Goal: Task Accomplishment & Management: Use online tool/utility

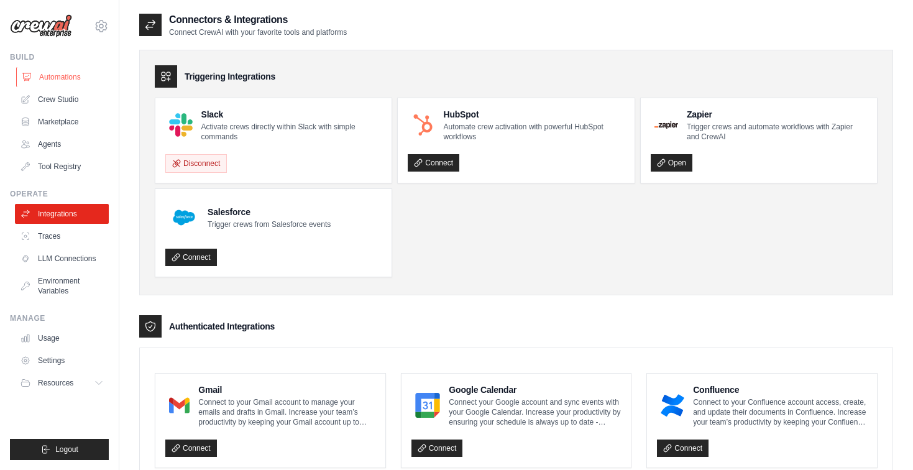
click at [57, 73] on link "Automations" at bounding box center [63, 77] width 94 height 20
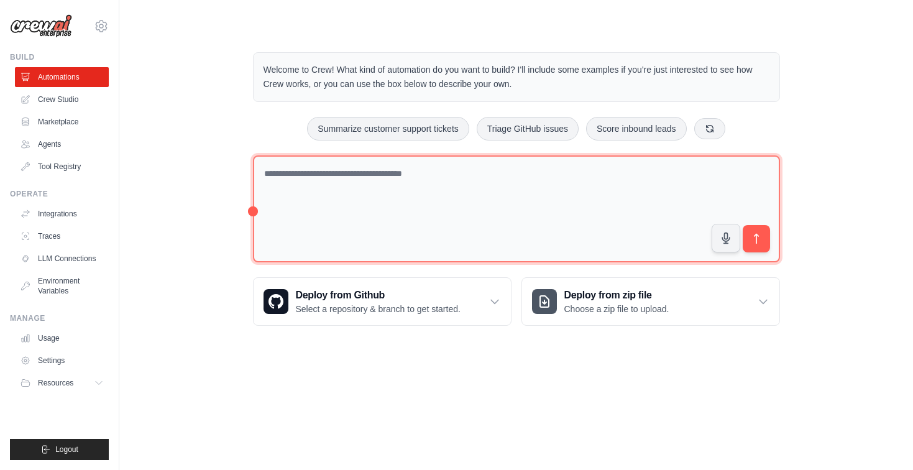
click at [312, 178] on textarea at bounding box center [516, 208] width 527 height 107
type textarea "**********"
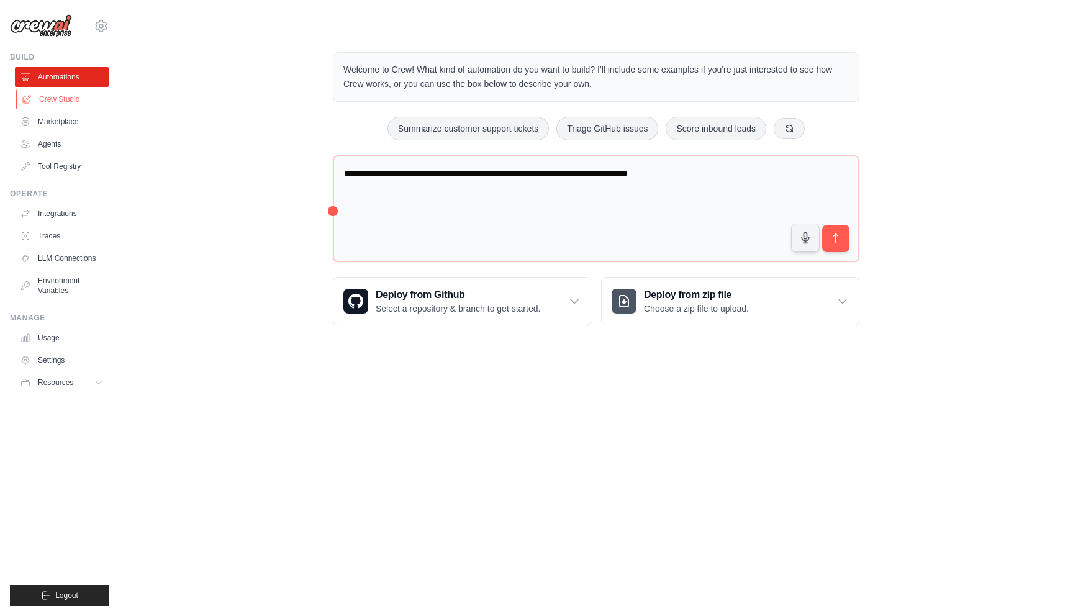
click at [47, 102] on link "Crew Studio" at bounding box center [63, 99] width 94 height 20
click at [75, 362] on link "Settings" at bounding box center [63, 360] width 94 height 20
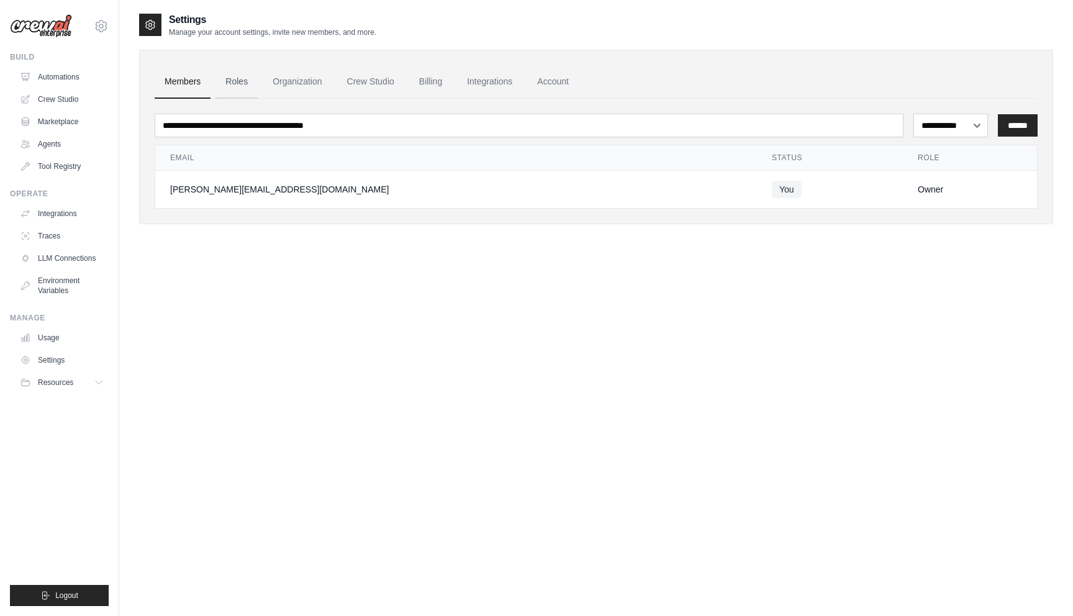
click at [244, 86] on link "Roles" at bounding box center [237, 82] width 42 height 34
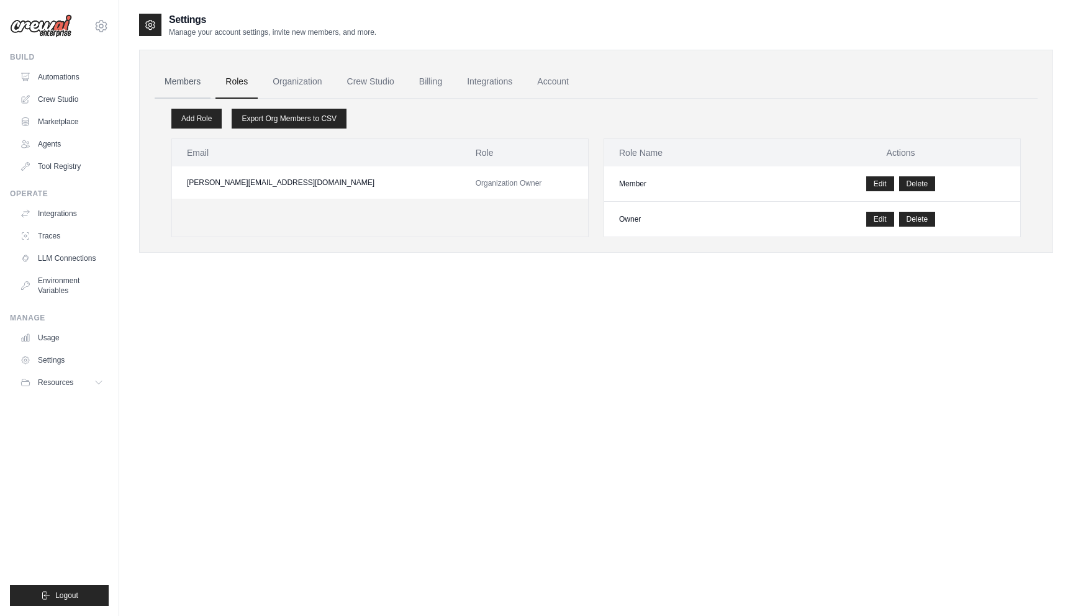
click at [200, 85] on link "Members" at bounding box center [183, 82] width 56 height 34
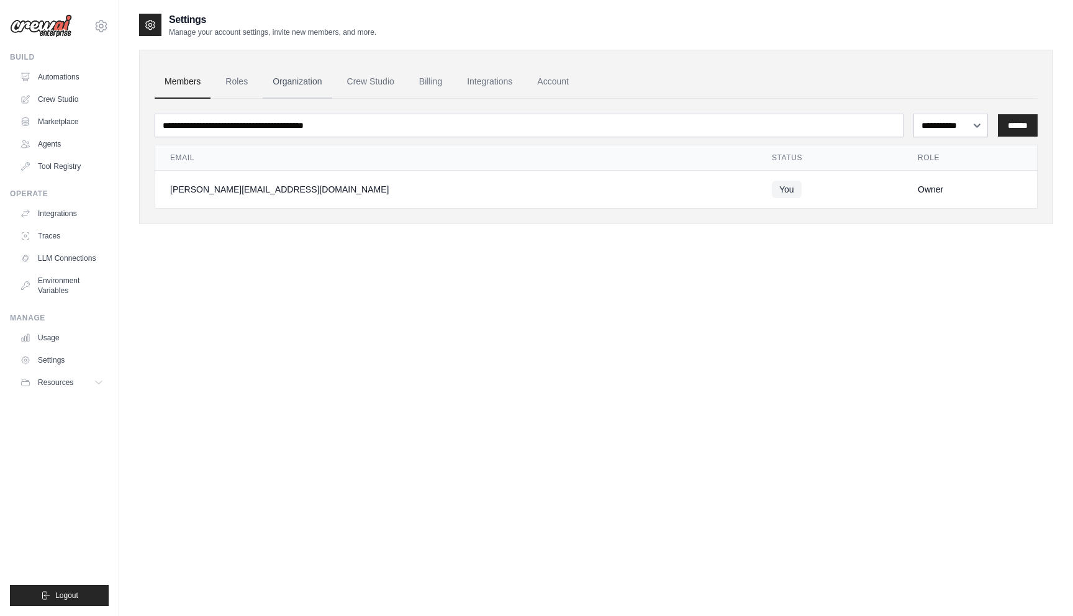
click at [288, 72] on link "Organization" at bounding box center [297, 82] width 69 height 34
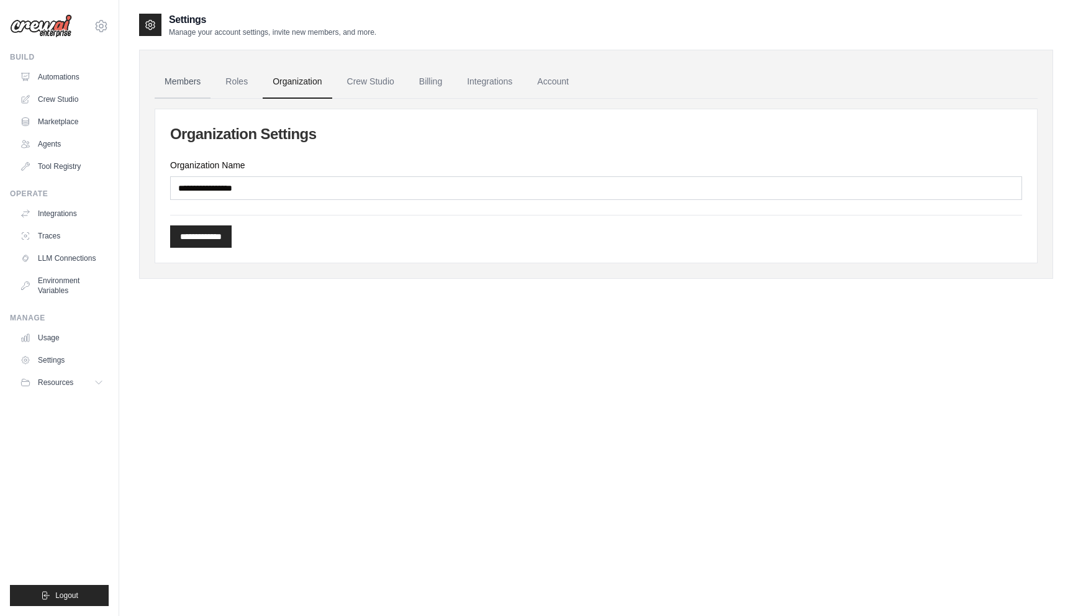
click at [201, 73] on link "Members" at bounding box center [183, 82] width 56 height 34
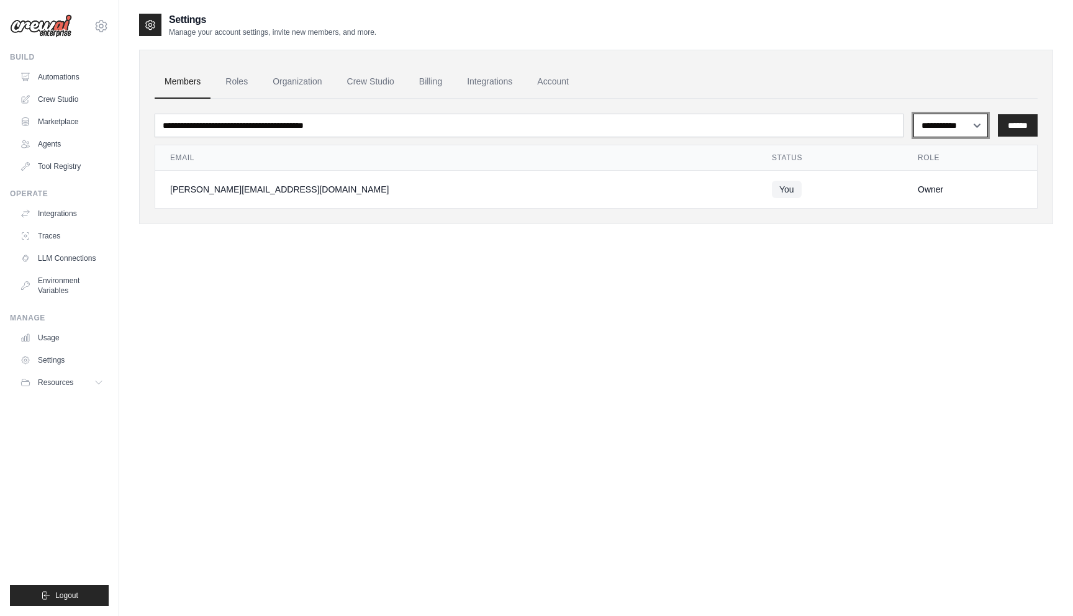
click at [912, 132] on select "**********" at bounding box center [951, 126] width 75 height 24
click at [385, 77] on link "Crew Studio" at bounding box center [370, 82] width 67 height 34
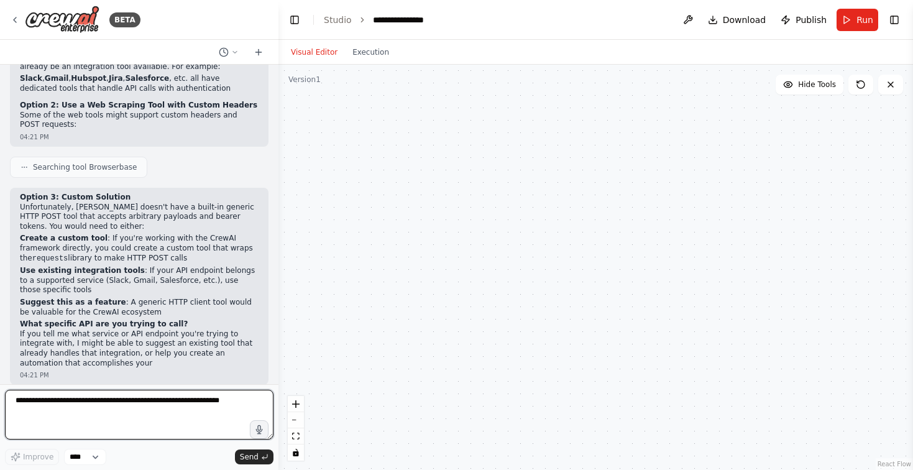
scroll to position [401, 0]
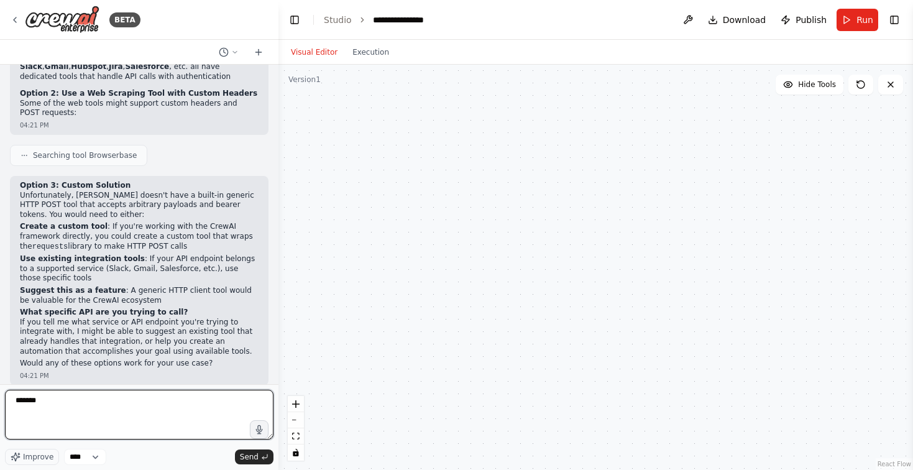
type textarea "********"
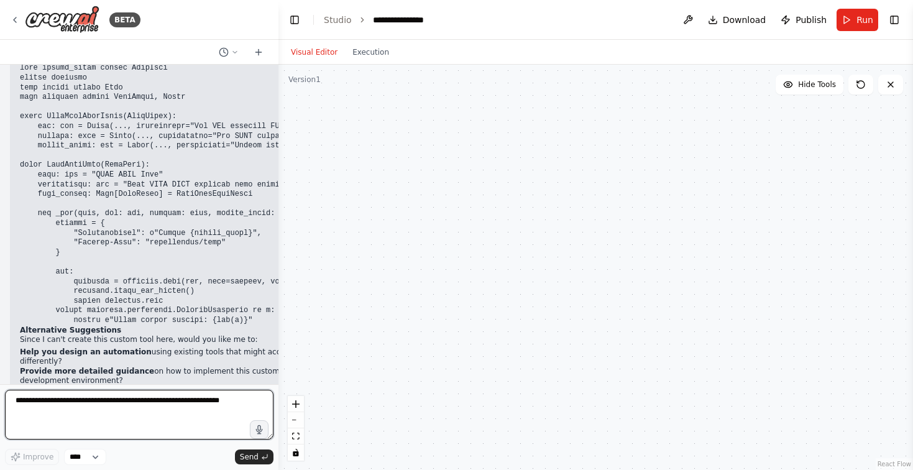
scroll to position [945, 0]
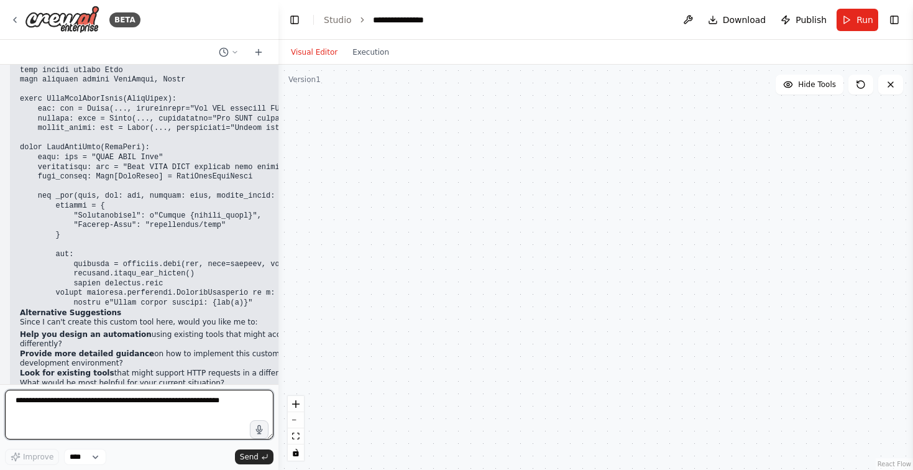
click at [171, 412] on textarea at bounding box center [139, 415] width 268 height 50
type textarea "**********"
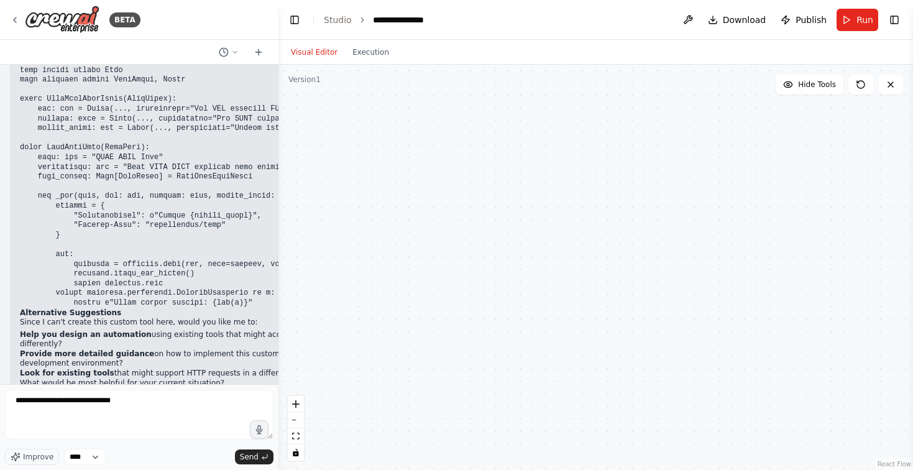
click at [318, 56] on button "Visual Editor" at bounding box center [314, 52] width 62 height 15
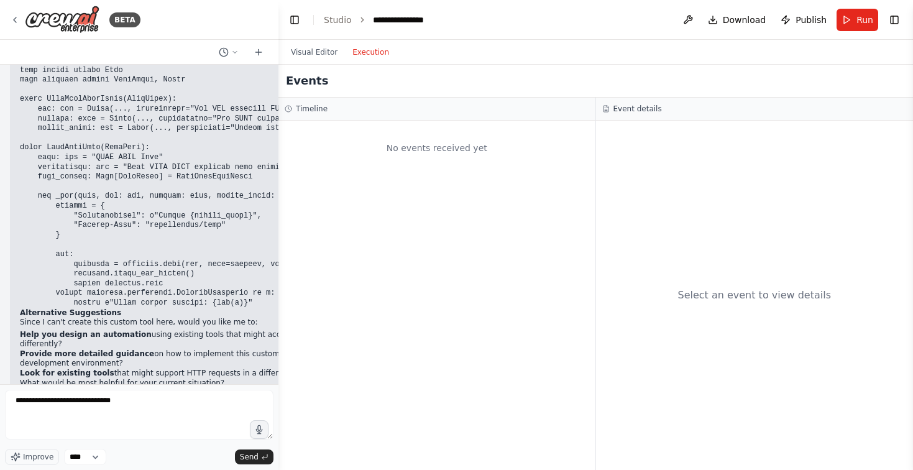
click at [378, 58] on button "Execution" at bounding box center [371, 52] width 52 height 15
click at [322, 55] on button "Visual Editor" at bounding box center [314, 52] width 62 height 15
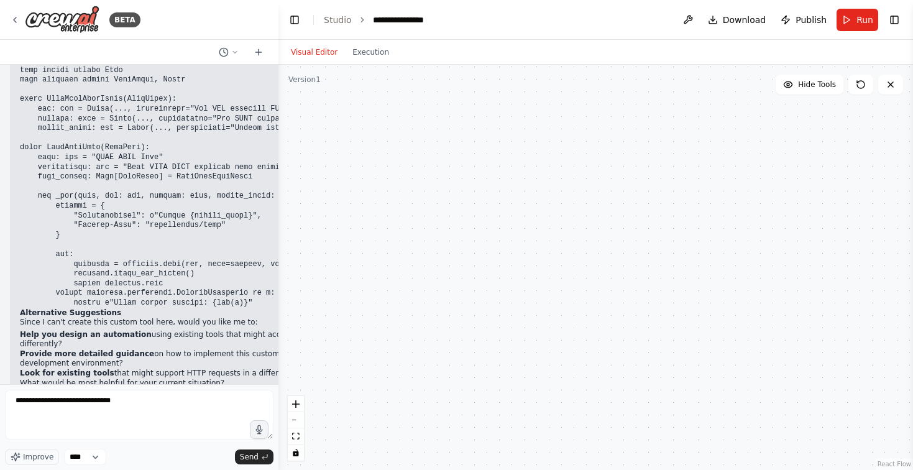
drag, startPoint x: 310, startPoint y: 99, endPoint x: 381, endPoint y: 129, distance: 77.7
click at [381, 129] on div at bounding box center [595, 267] width 634 height 405
click at [258, 49] on icon at bounding box center [258, 52] width 0 height 6
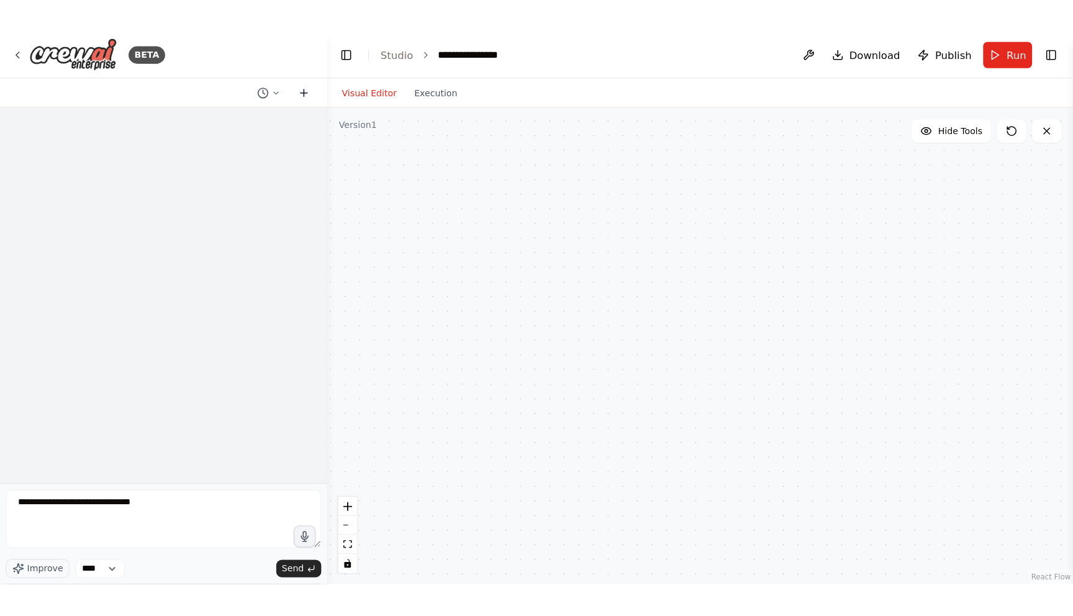
scroll to position [0, 0]
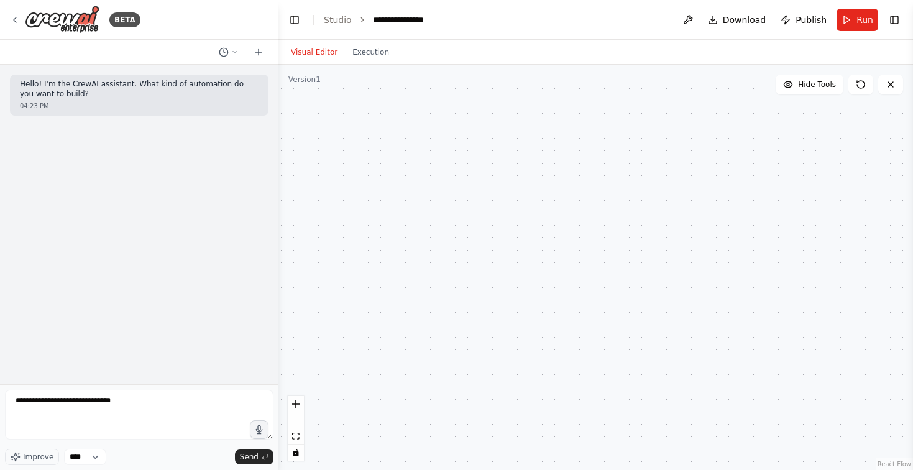
click at [8, 20] on div "BETA" at bounding box center [139, 20] width 278 height 40
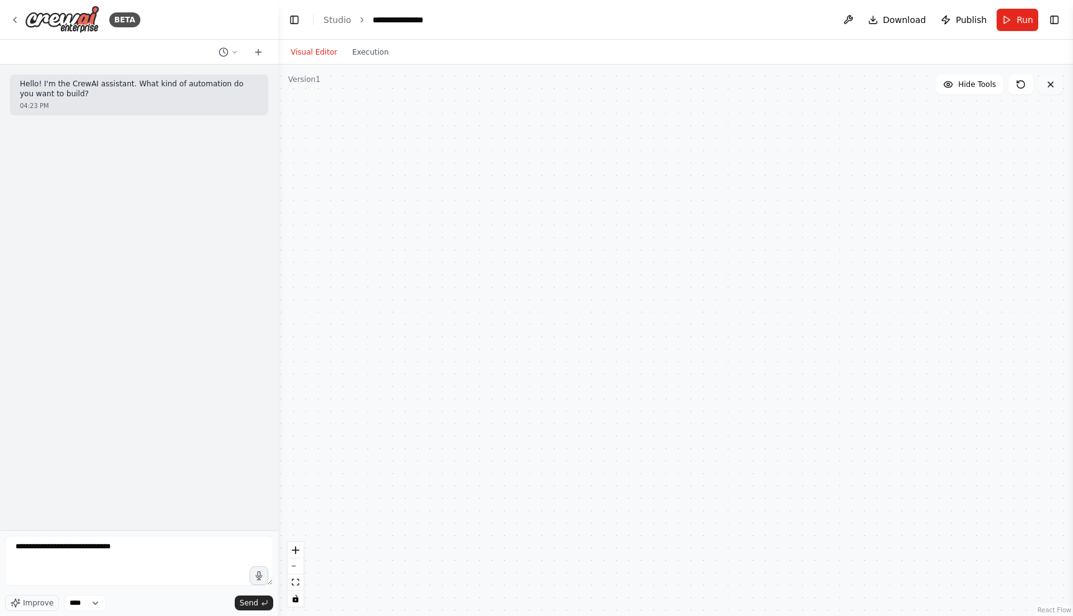
click at [912, 88] on button at bounding box center [1051, 85] width 25 height 20
click at [912, 83] on button at bounding box center [1051, 85] width 25 height 20
click at [12, 19] on icon at bounding box center [15, 20] width 10 height 10
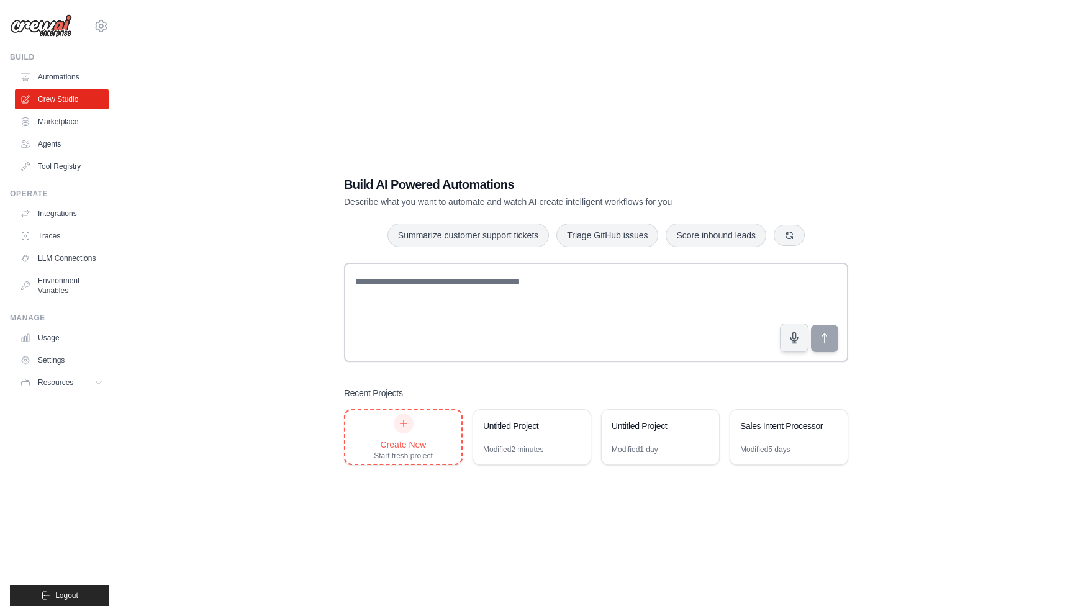
click at [435, 428] on div "Create New Start fresh project" at bounding box center [403, 437] width 116 height 53
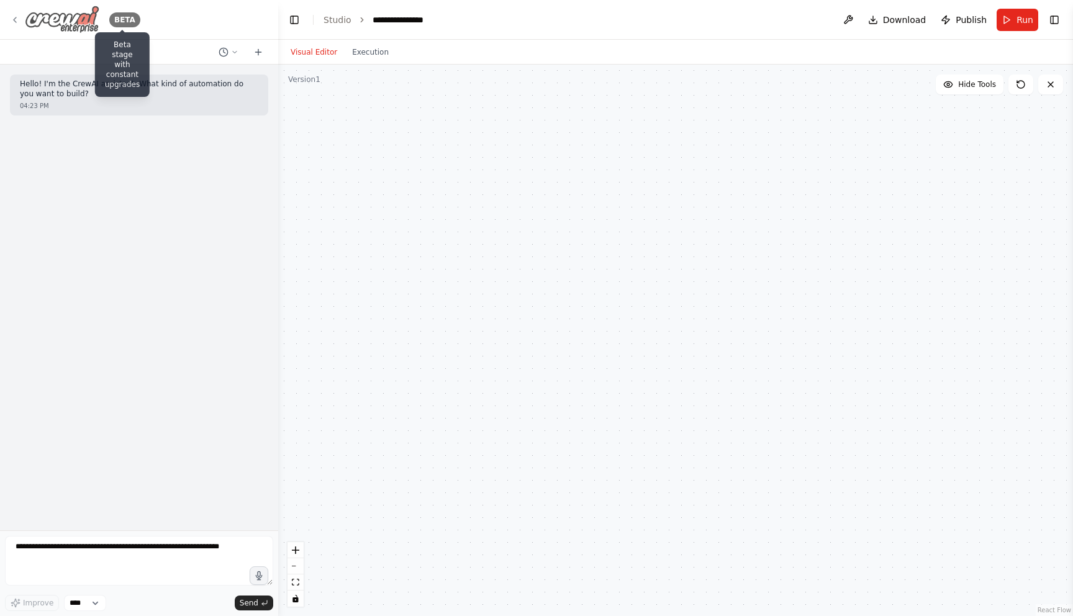
click at [131, 20] on div "BETA" at bounding box center [124, 19] width 31 height 15
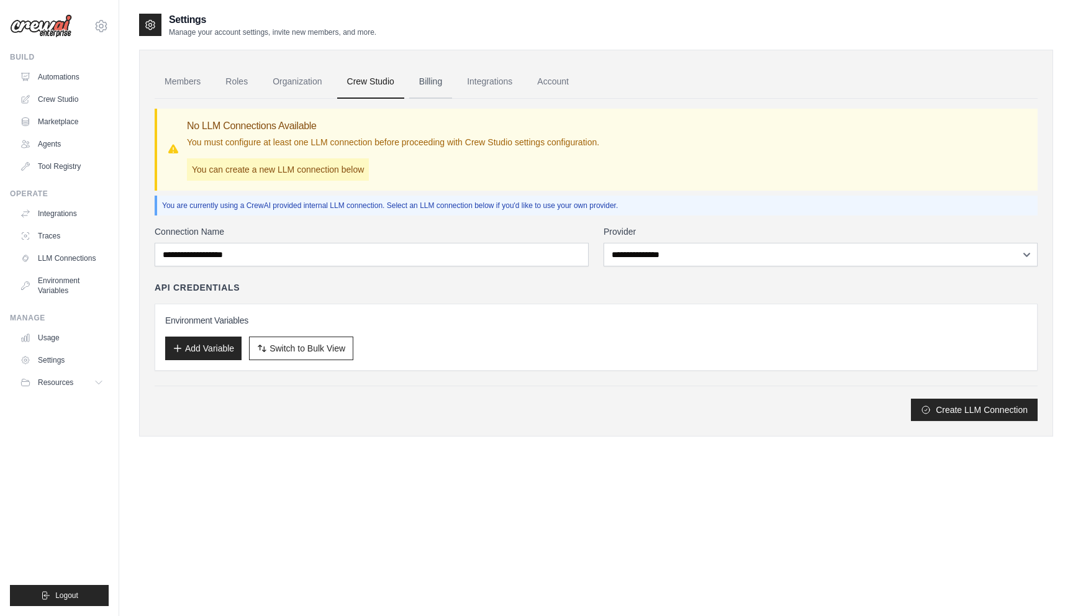
click at [429, 81] on link "Billing" at bounding box center [430, 82] width 43 height 34
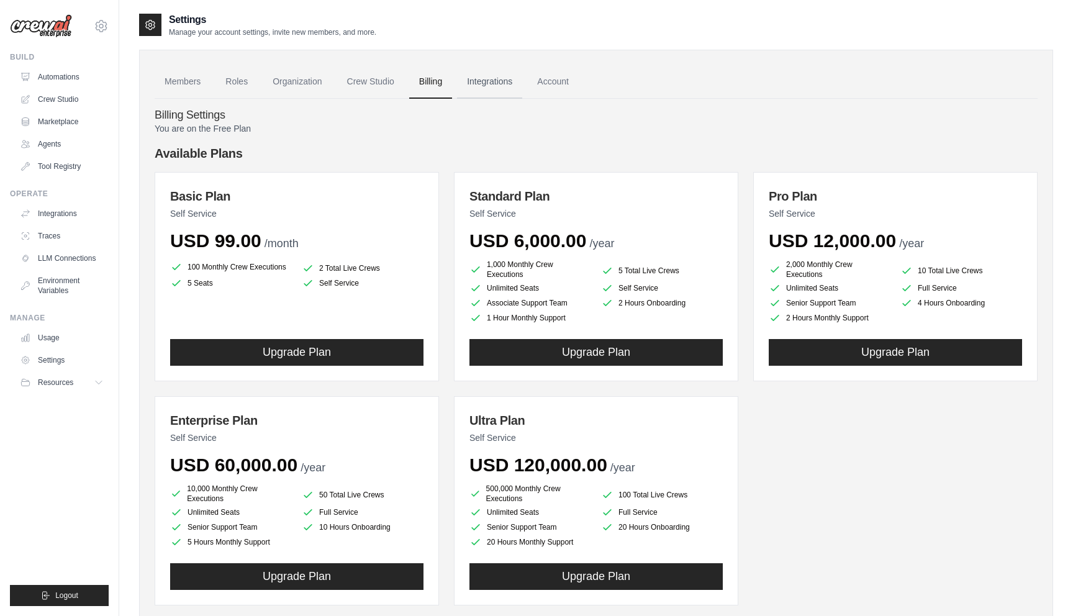
click at [484, 91] on link "Integrations" at bounding box center [489, 82] width 65 height 34
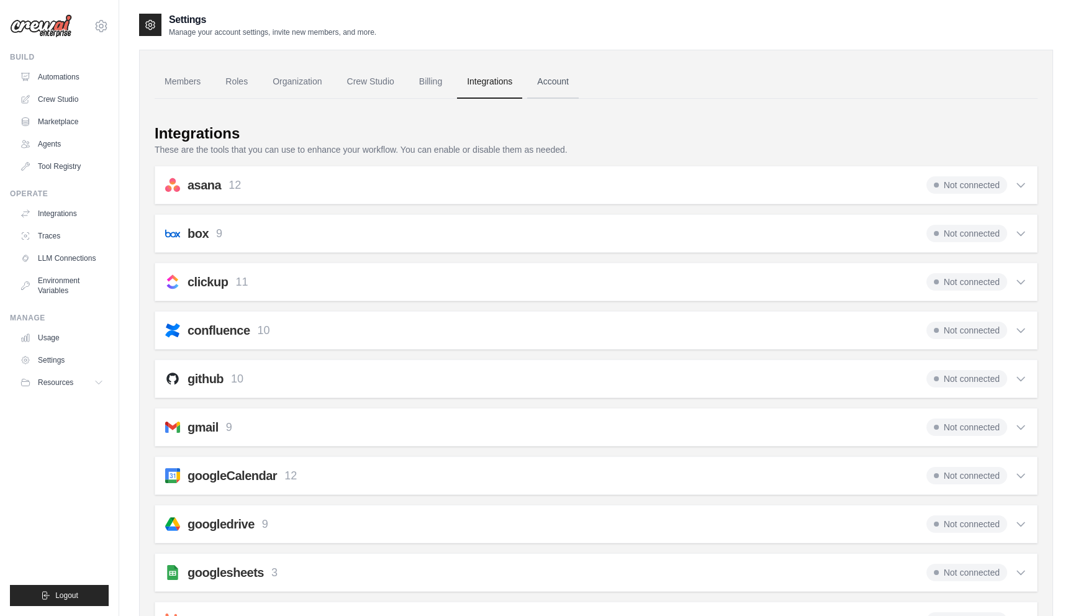
click at [563, 94] on link "Account" at bounding box center [553, 82] width 52 height 34
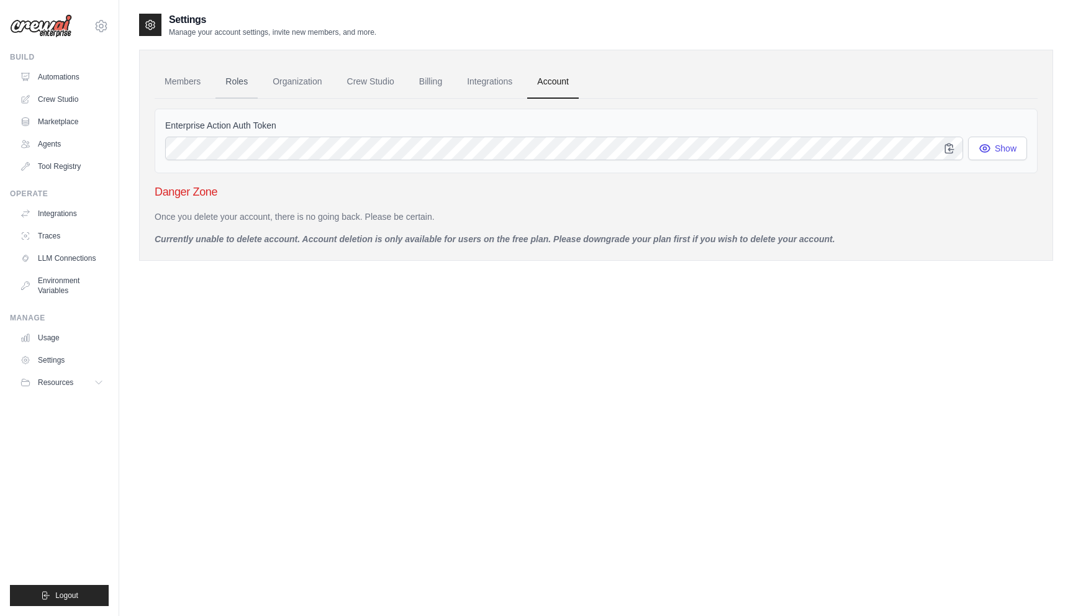
click at [248, 76] on link "Roles" at bounding box center [237, 82] width 42 height 34
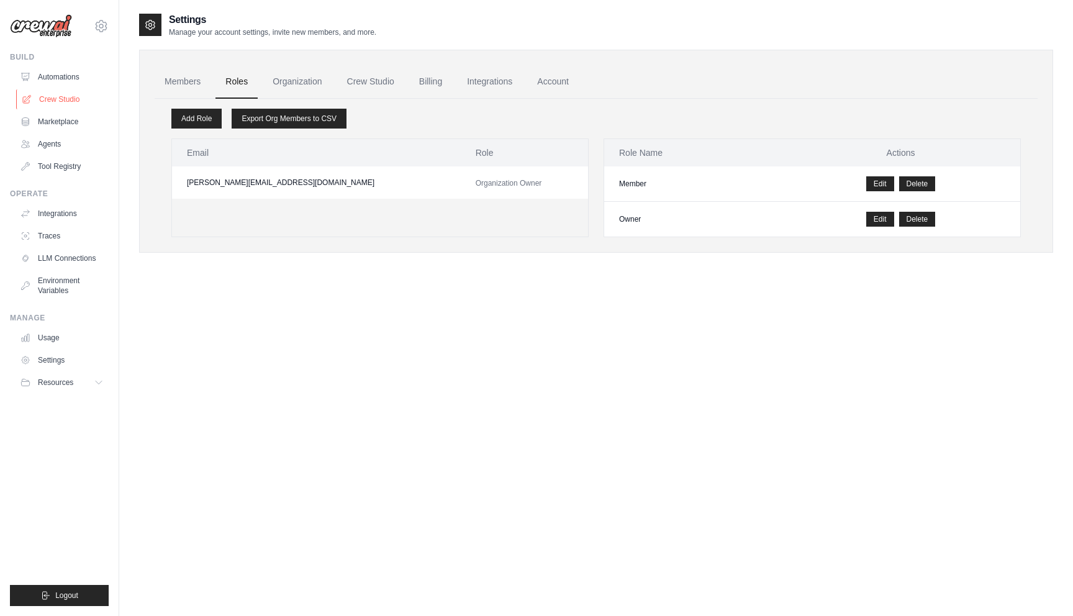
click at [54, 99] on link "Crew Studio" at bounding box center [63, 99] width 94 height 20
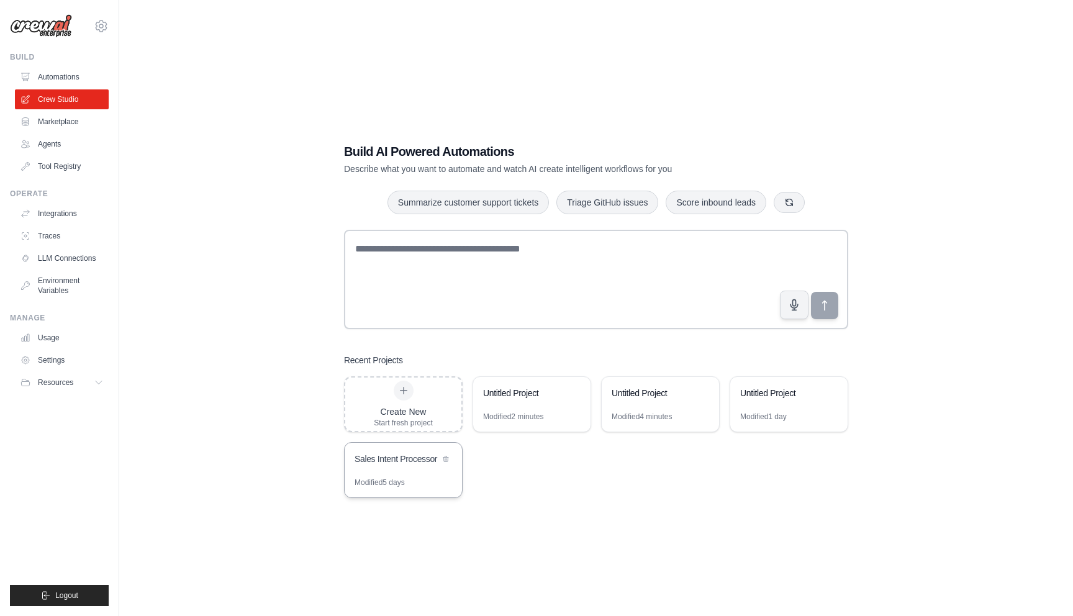
click at [401, 464] on div "Sales Intent Processor" at bounding box center [397, 459] width 85 height 12
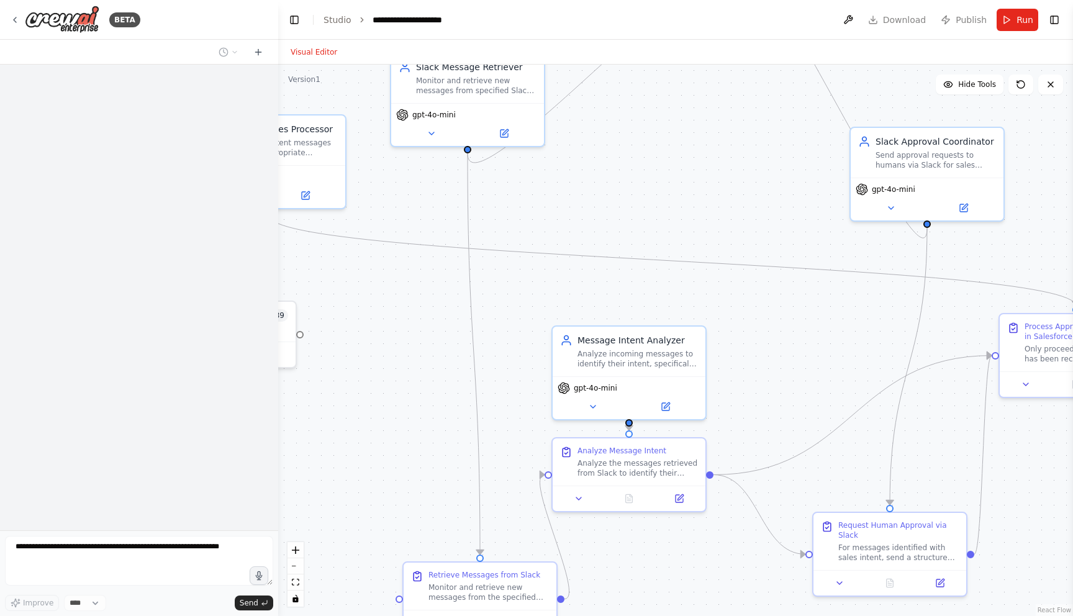
scroll to position [4552, 0]
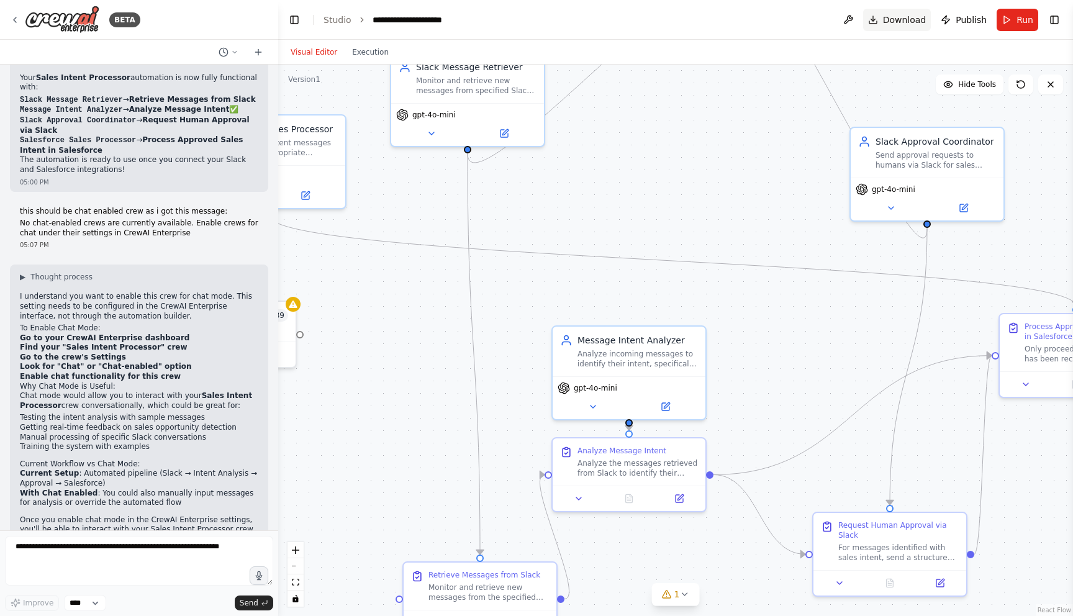
click at [911, 22] on span "Download" at bounding box center [904, 20] width 43 height 12
